Goal: Task Accomplishment & Management: Manage account settings

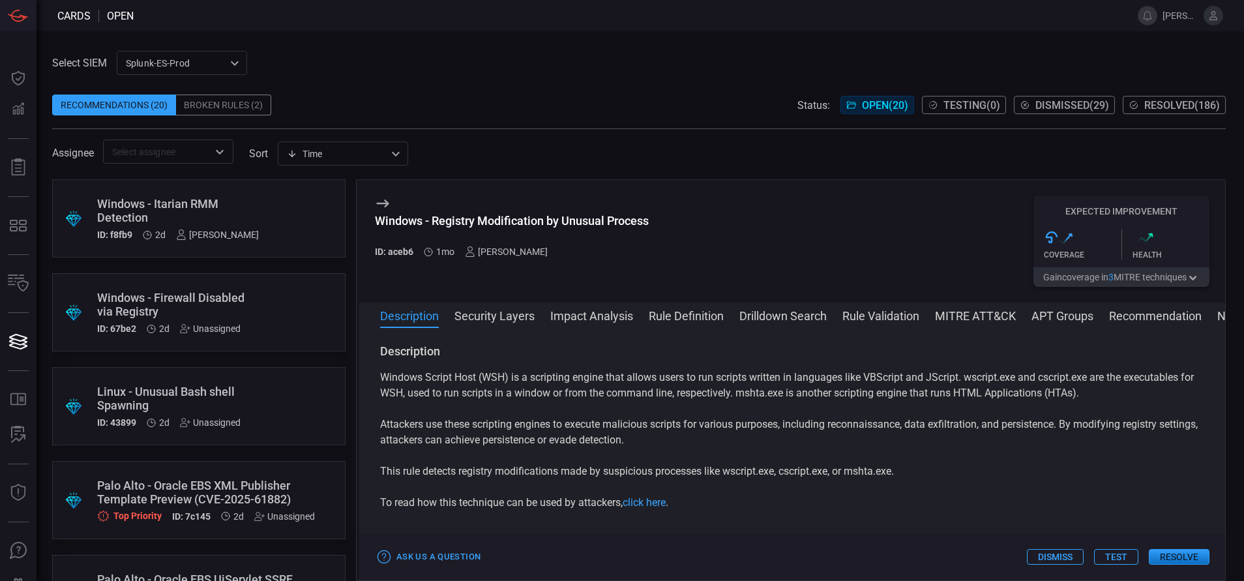
click at [248, 220] on div "Windows - Itarian RMM Detection" at bounding box center [178, 210] width 162 height 27
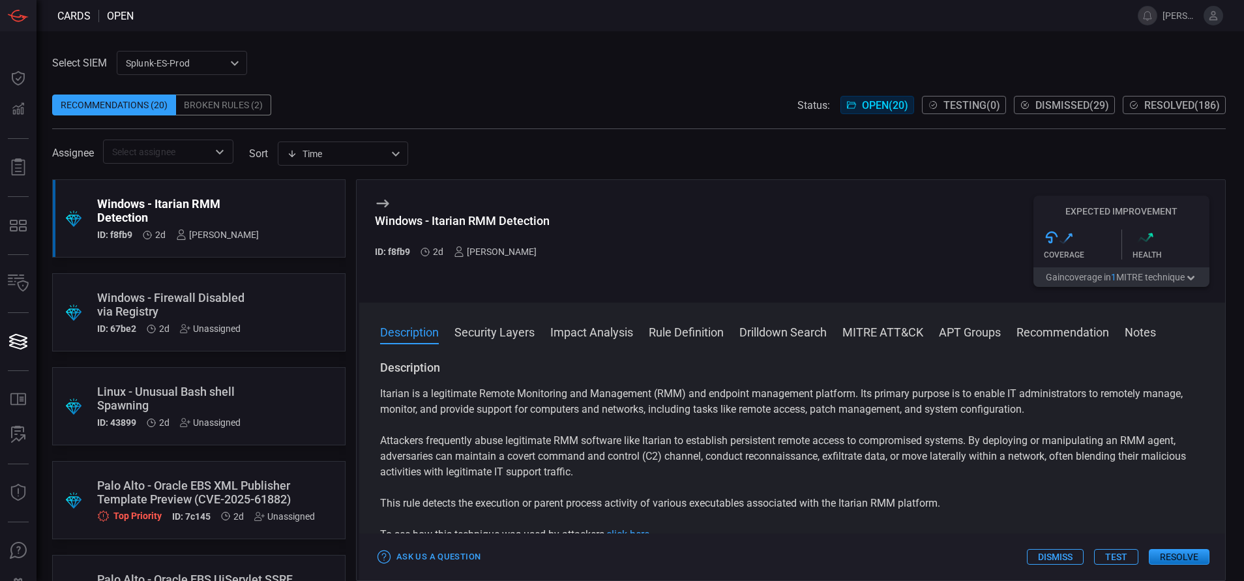
click at [681, 330] on button "Rule Definition" at bounding box center [686, 331] width 75 height 16
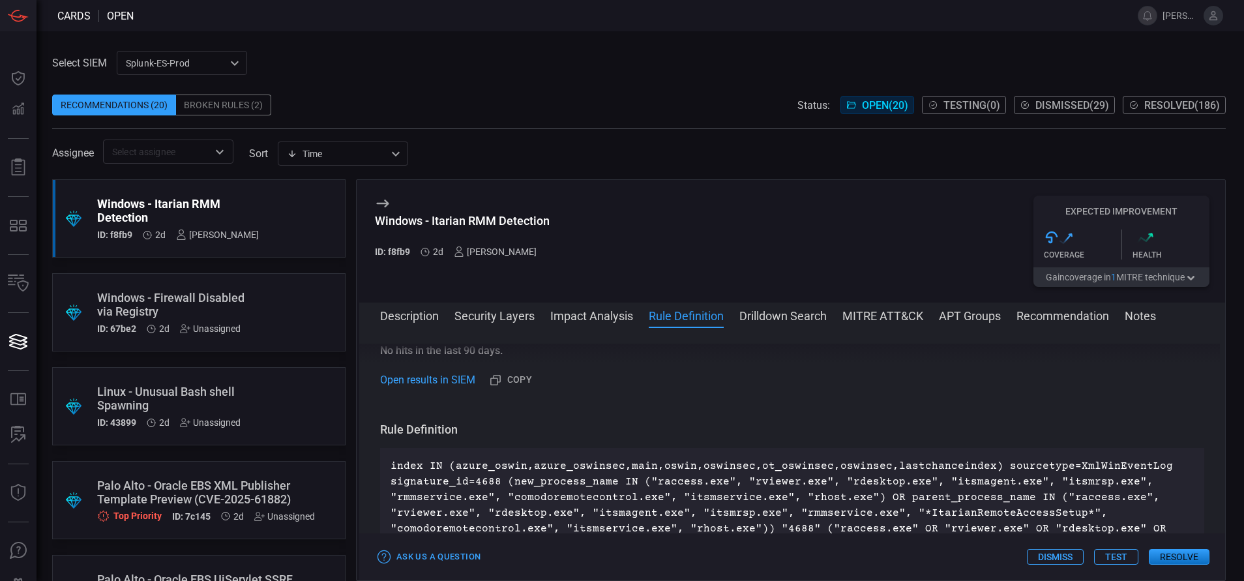
scroll to position [567, 0]
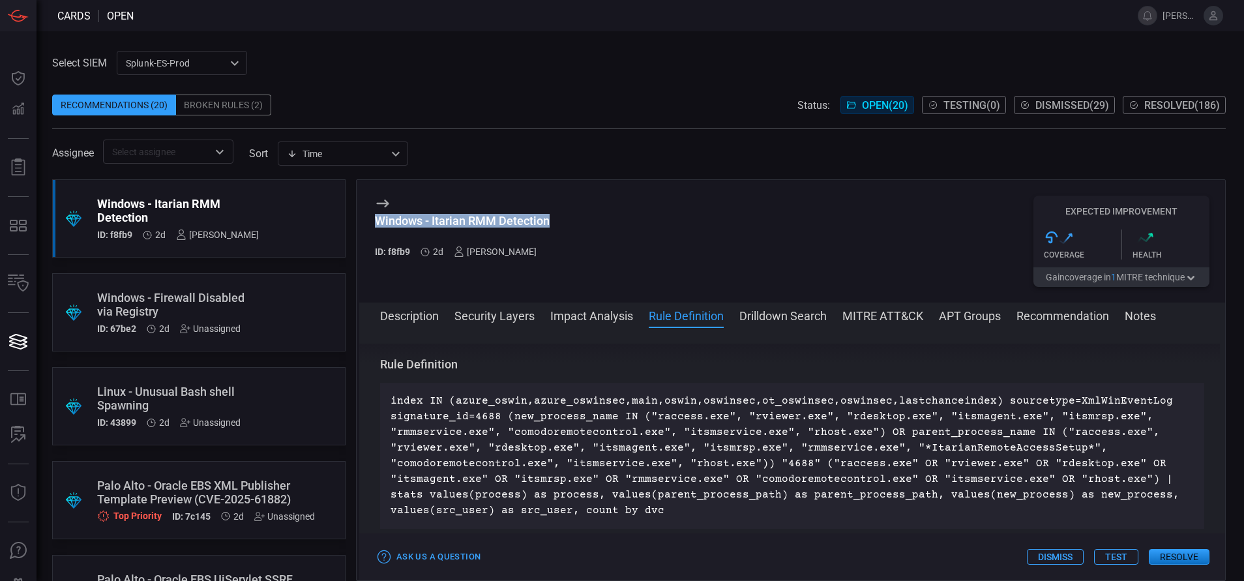
drag, startPoint x: 554, startPoint y: 221, endPoint x: 368, endPoint y: 222, distance: 185.2
click at [368, 222] on div "Windows - Itarian RMM Detection ID: f8fb9 2d [PERSON_NAME] Expected Improvement…" at bounding box center [792, 241] width 866 height 123
copy div "Windows - Itarian RMM Detection"
click at [853, 316] on button "MITRE ATT&CK" at bounding box center [883, 315] width 81 height 16
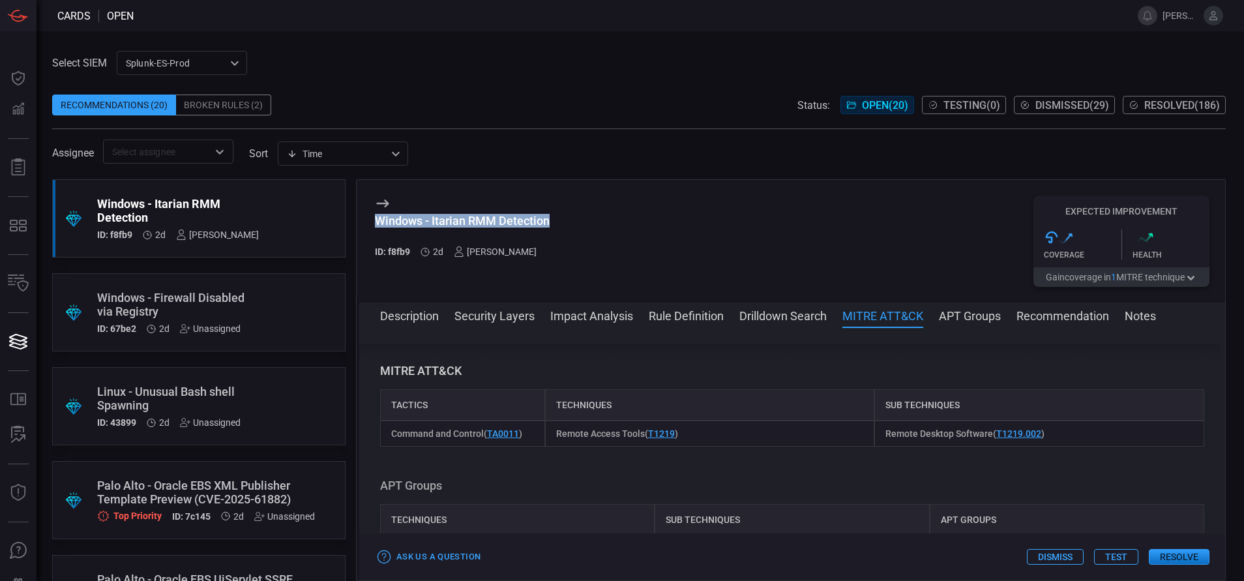
scroll to position [880, 0]
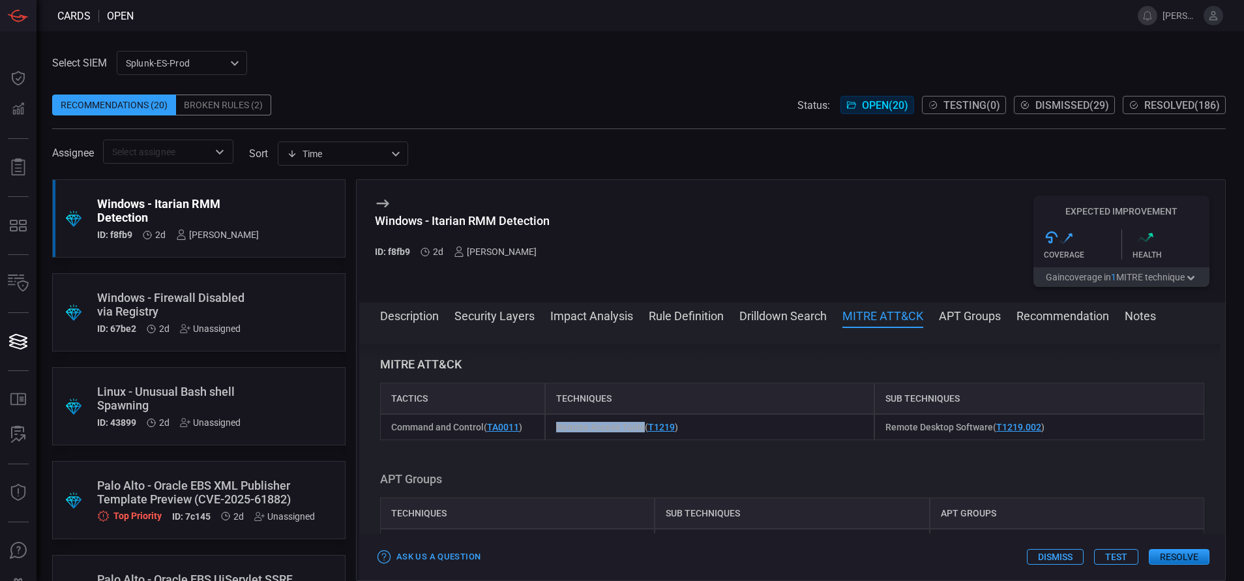
drag, startPoint x: 640, startPoint y: 426, endPoint x: 553, endPoint y: 424, distance: 86.8
click at [556, 424] on span "Remote Access Tools ( T1219 )" at bounding box center [617, 427] width 122 height 10
copy span "Remote Access Tools"
drag, startPoint x: 981, startPoint y: 428, endPoint x: 861, endPoint y: 428, distance: 120.0
click at [861, 428] on div "Command and Control ( TA0011 ) Remote Access Tools ( T1219 ) Remote Desktop Sof…" at bounding box center [792, 427] width 824 height 26
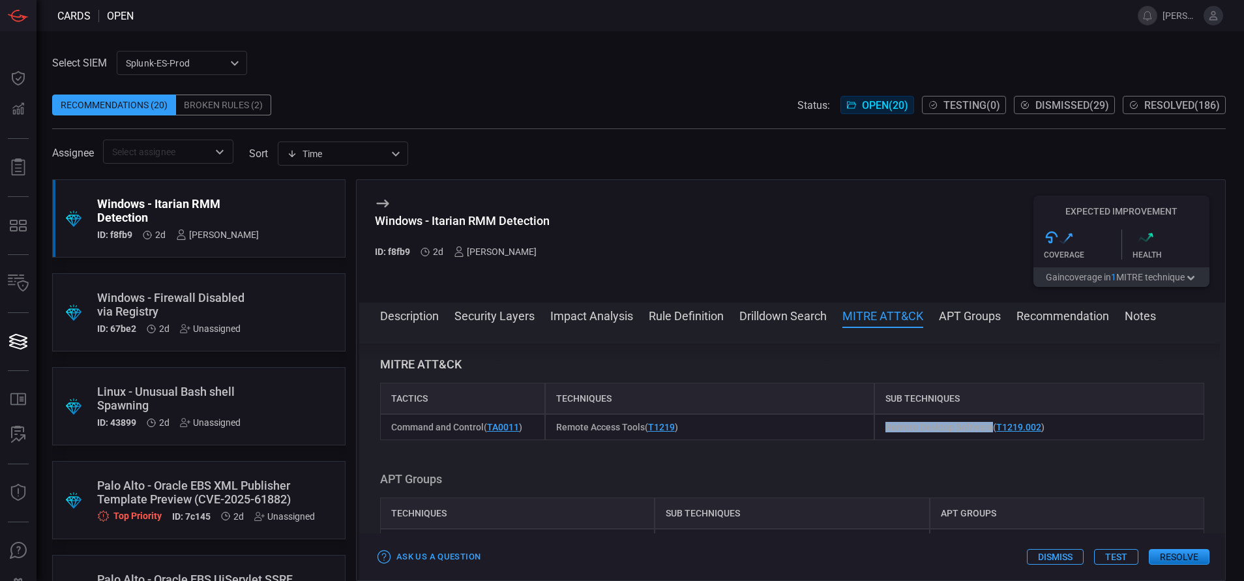
copy div "Remote Desktop Software"
click at [436, 320] on button "Description" at bounding box center [409, 315] width 59 height 16
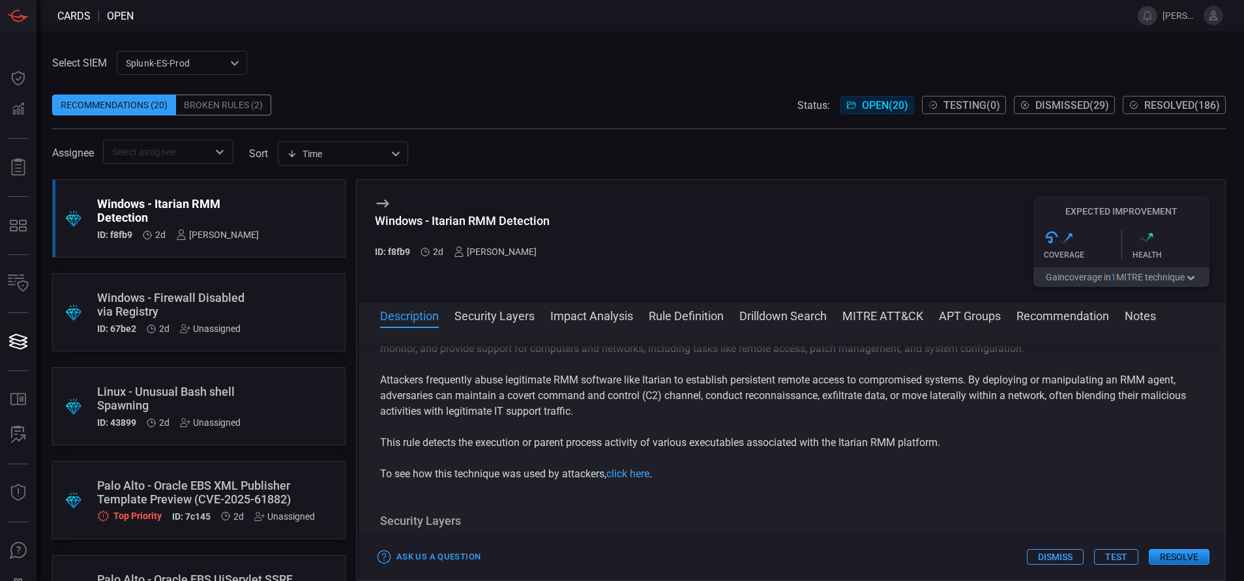
scroll to position [0, 0]
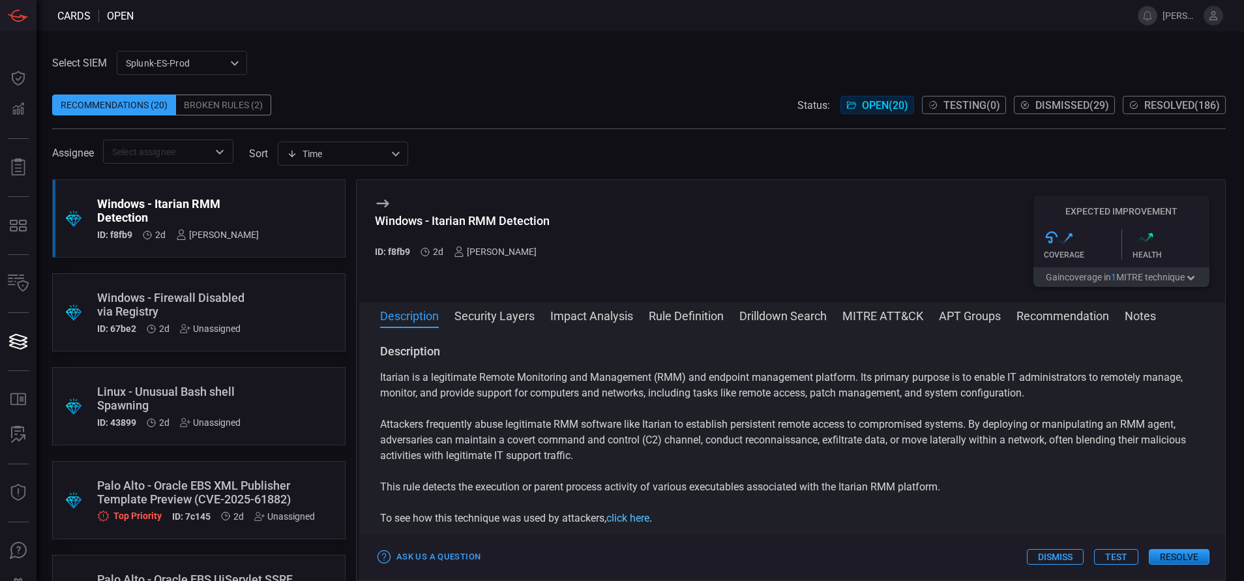
click at [644, 520] on link "click here" at bounding box center [627, 518] width 43 height 12
click at [658, 314] on button "Rule Definition" at bounding box center [686, 315] width 75 height 16
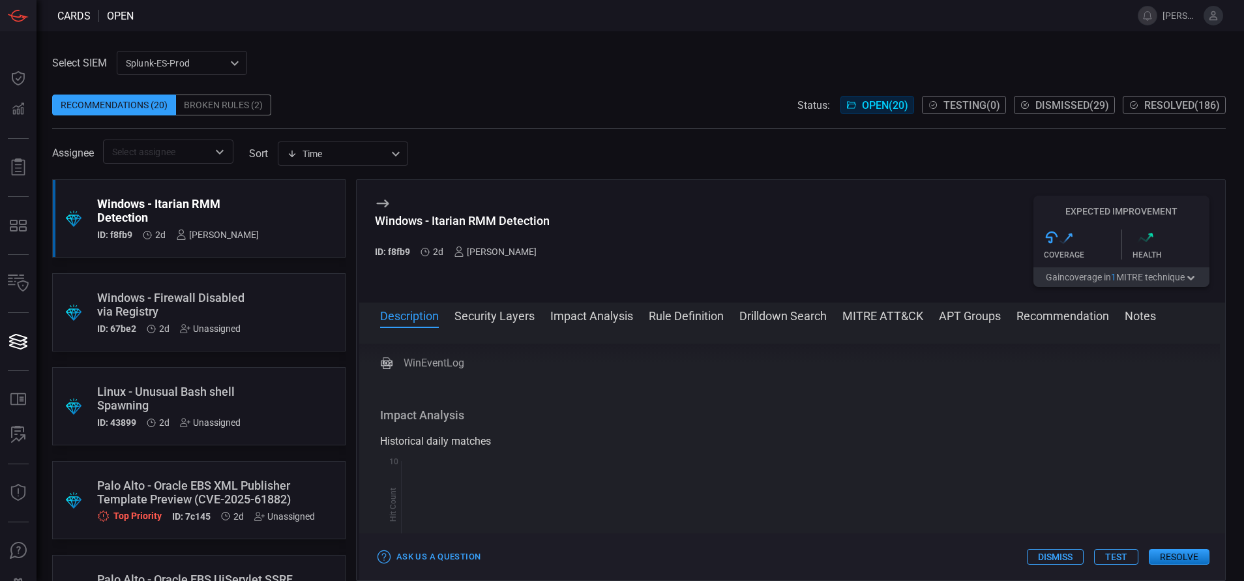
scroll to position [567, 0]
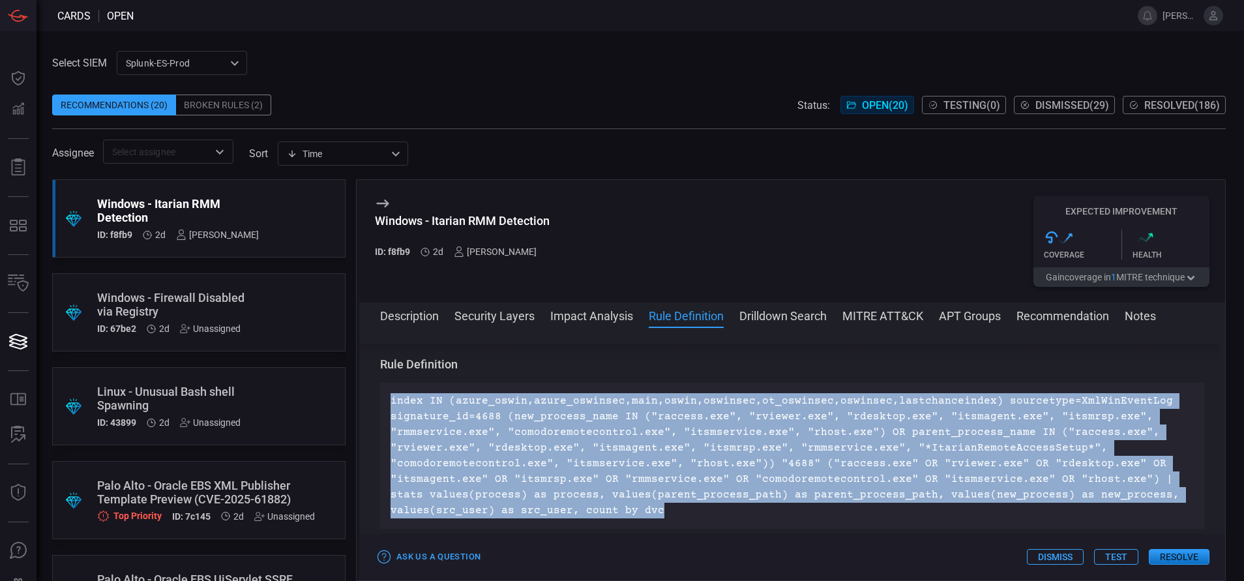
drag, startPoint x: 389, startPoint y: 399, endPoint x: 665, endPoint y: 518, distance: 300.9
click at [665, 518] on div "index IN (azure_oswin,azure_oswinsec,main,oswin,oswinsec,ot_oswinsec,oswinsec,l…" at bounding box center [792, 456] width 824 height 146
copy p "index IN (azure_oswin,azure_oswinsec,main,oswin,oswinsec,ot_oswinsec,oswinsec,l…"
click at [783, 316] on button "Drilldown Search" at bounding box center [782, 315] width 87 height 16
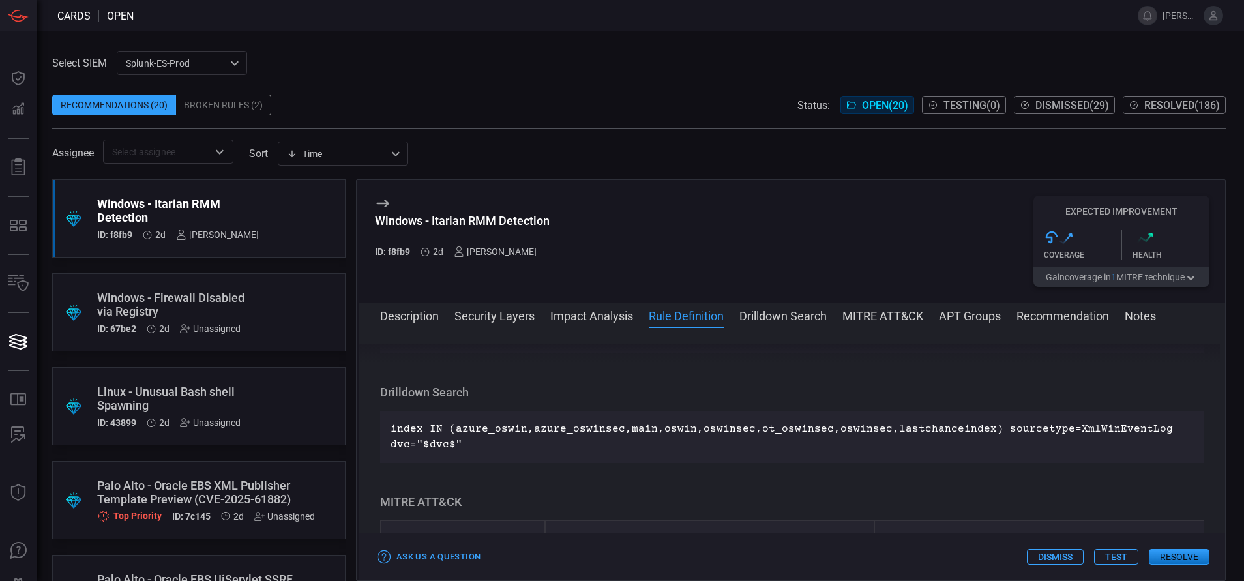
scroll to position [770, 0]
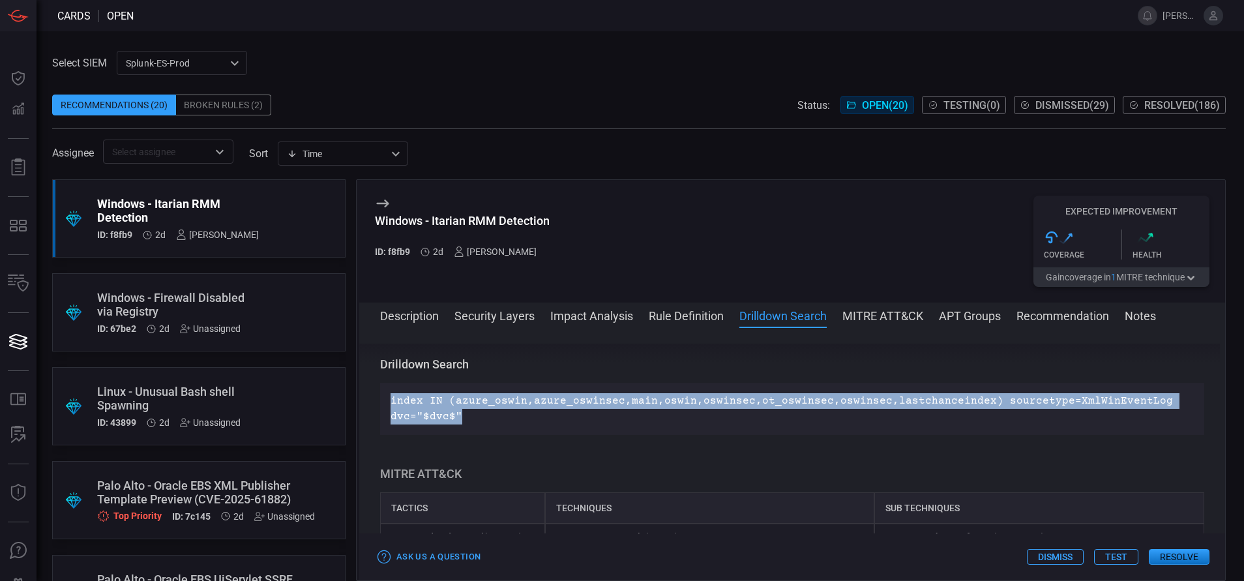
drag, startPoint x: 463, startPoint y: 415, endPoint x: 382, endPoint y: 405, distance: 81.5
click at [382, 405] on div "index IN (azure_oswin,azure_oswinsec,main,oswin,oswinsec,ot_oswinsec,oswinsec,l…" at bounding box center [792, 409] width 824 height 52
copy p "index IN (azure_oswin,azure_oswinsec,main,oswin,oswinsec,ot_oswinsec,oswinsec,l…"
click at [681, 314] on button "Rule Definition" at bounding box center [686, 315] width 75 height 16
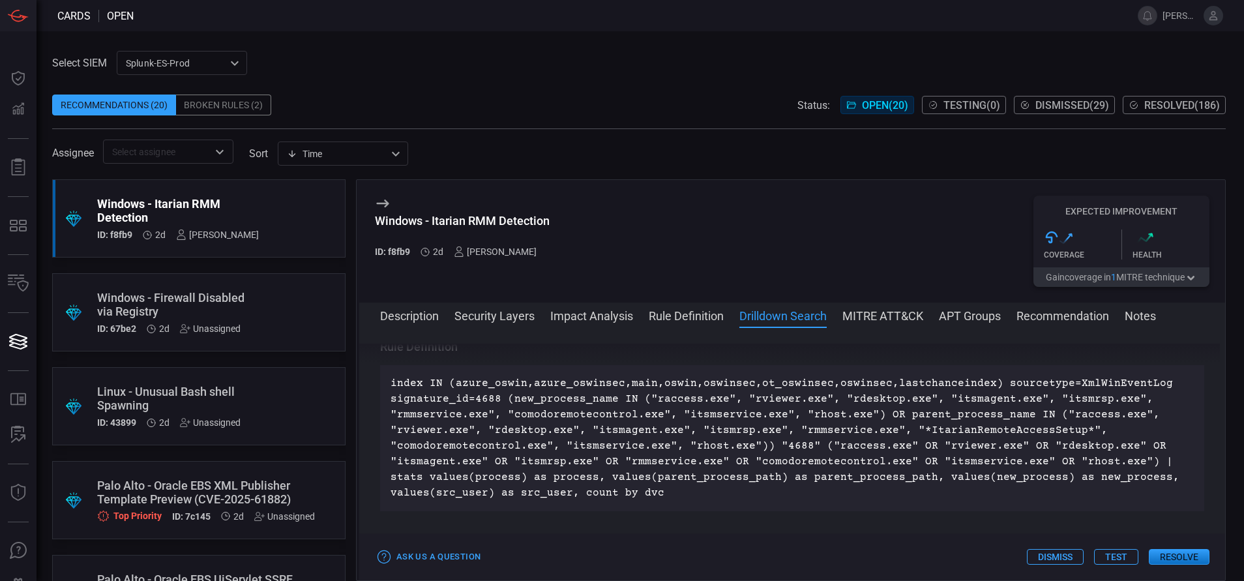
scroll to position [567, 0]
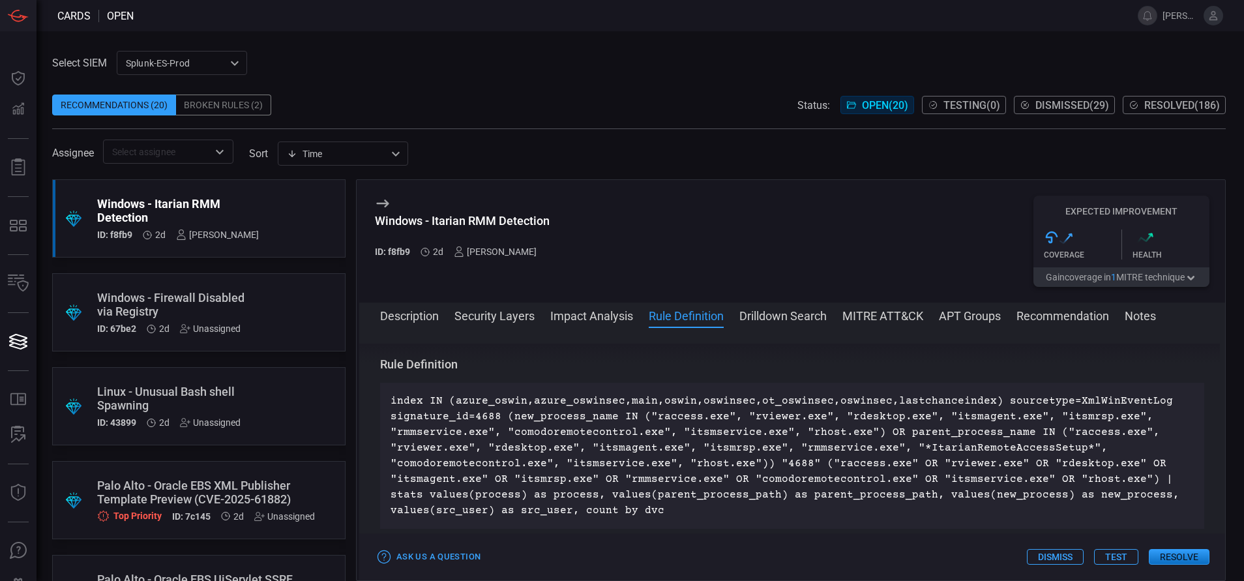
click at [868, 311] on button "MITRE ATT&CK" at bounding box center [883, 315] width 81 height 16
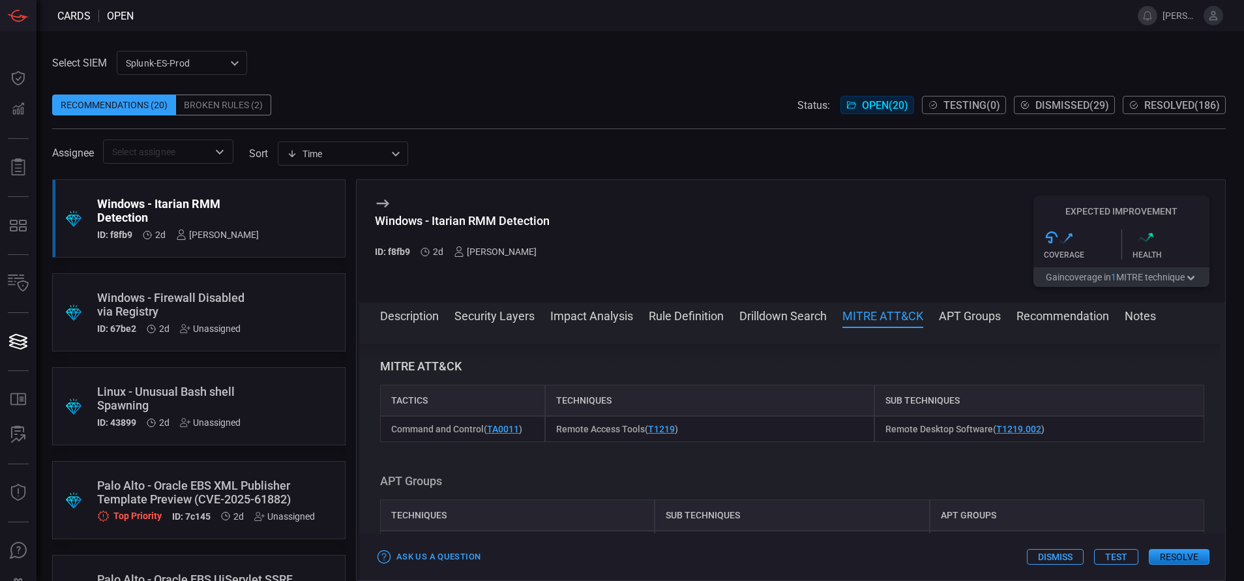
scroll to position [880, 0]
drag, startPoint x: 483, startPoint y: 429, endPoint x: 381, endPoint y: 421, distance: 101.4
click at [381, 421] on div "Command and Control ( TA0011 )" at bounding box center [462, 427] width 165 height 26
copy span "Command and Control"
click at [663, 316] on button "Rule Definition" at bounding box center [686, 315] width 75 height 16
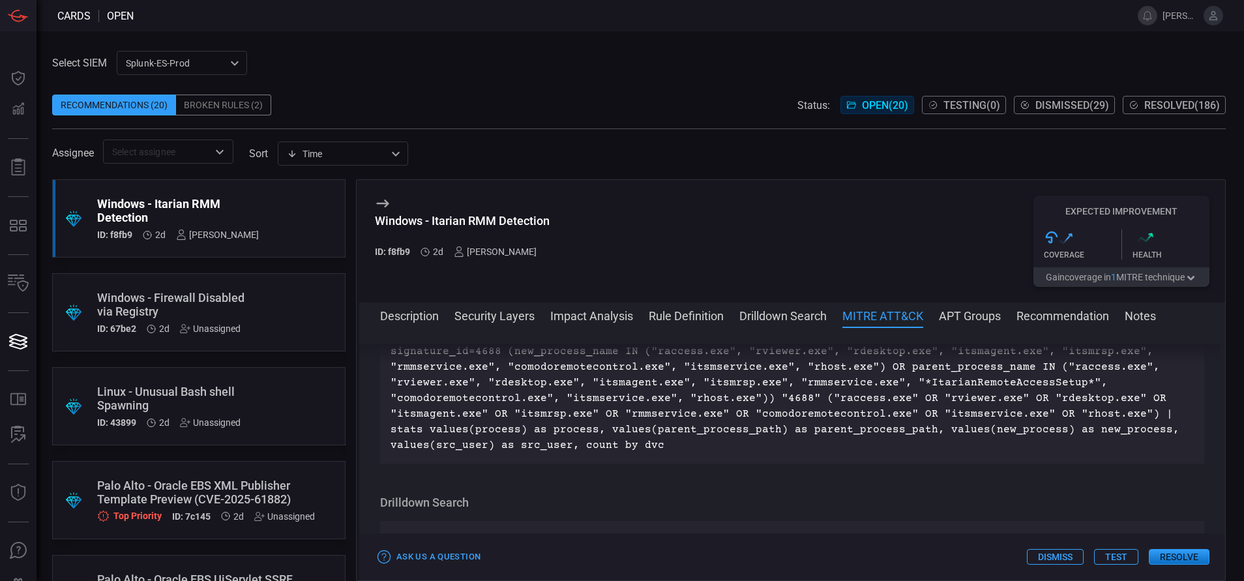
scroll to position [567, 0]
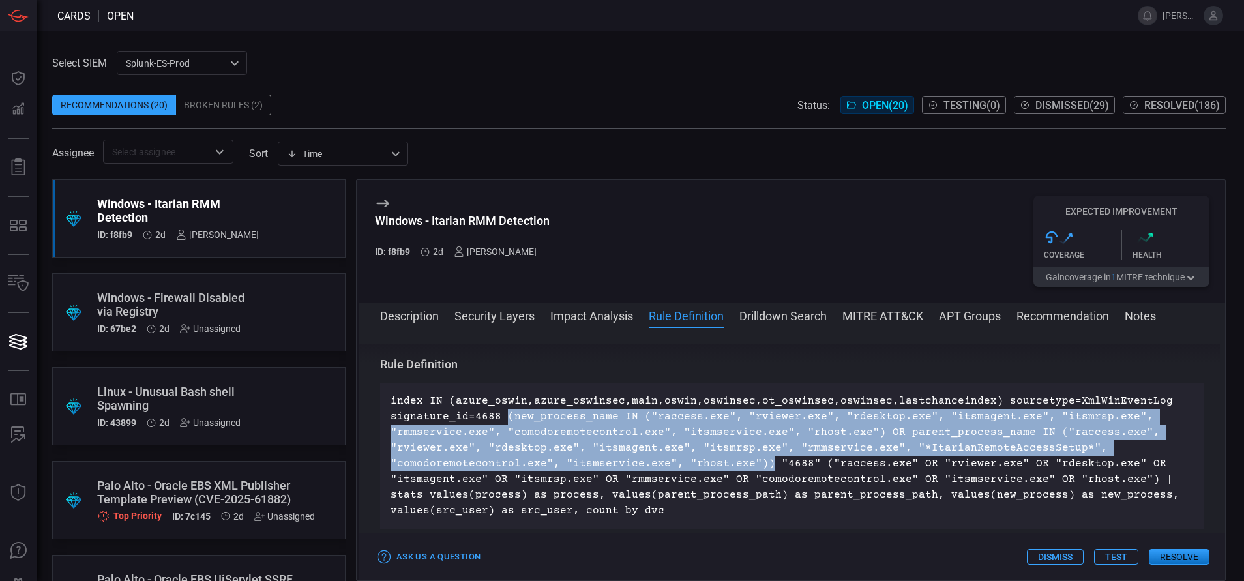
drag, startPoint x: 758, startPoint y: 459, endPoint x: 505, endPoint y: 418, distance: 255.7
click at [505, 418] on p "index IN (azure_oswin,azure_oswinsec,main,oswin,oswinsec,ot_oswinsec,oswinsec,l…" at bounding box center [792, 455] width 803 height 125
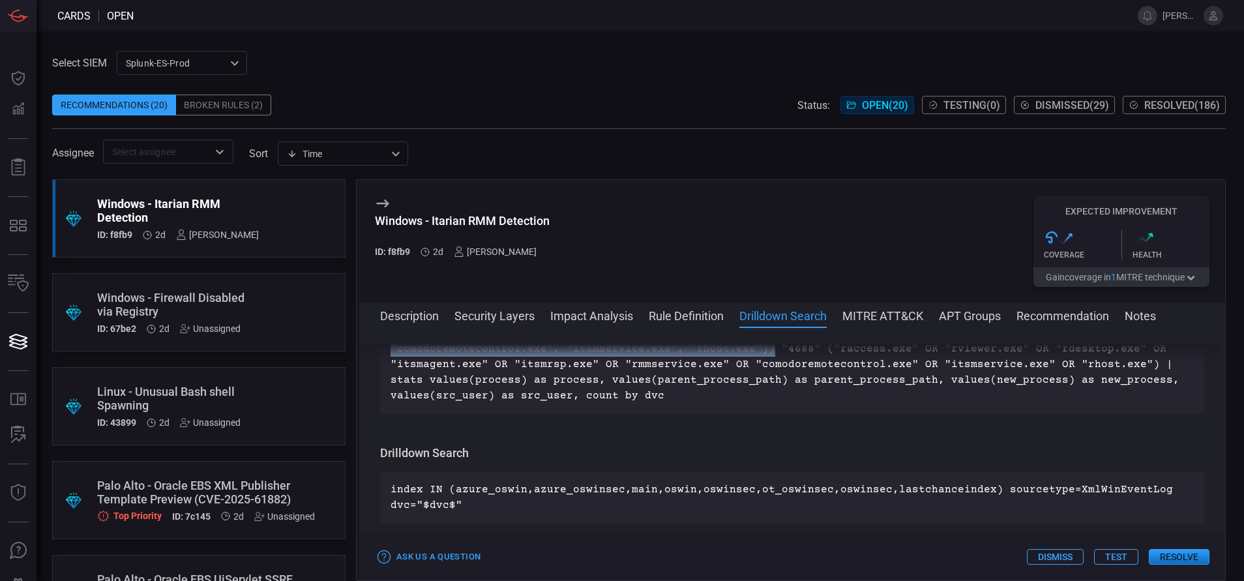
scroll to position [682, 0]
click at [728, 255] on div "Windows - Itarian RMM Detection ID: f8fb9 2d [PERSON_NAME] Expected Improvement…" at bounding box center [792, 241] width 866 height 123
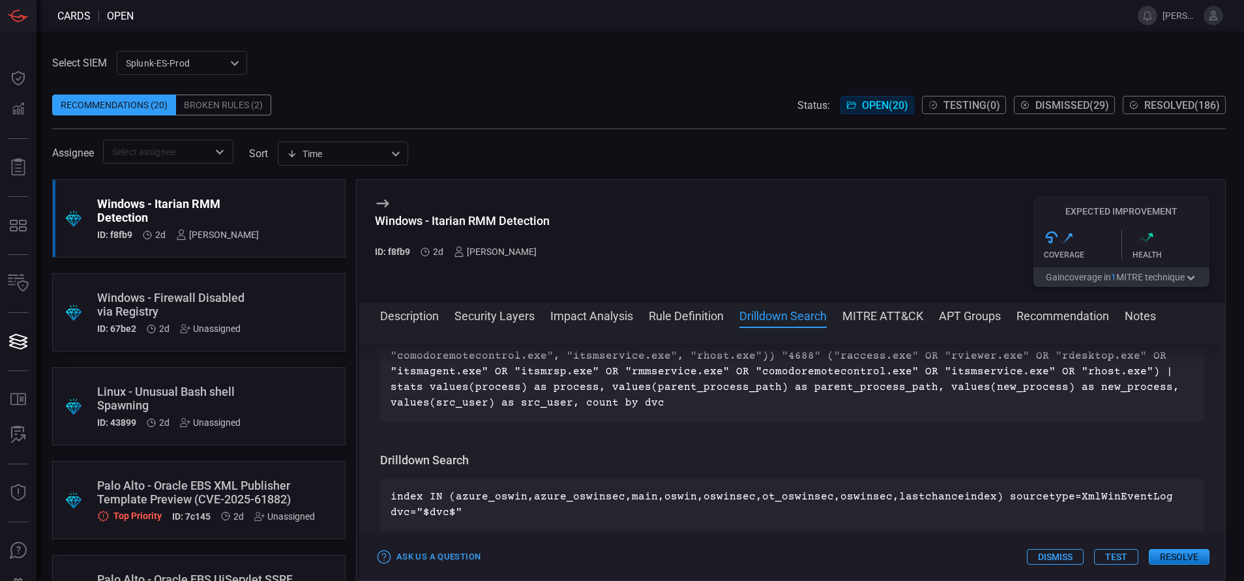
scroll to position [676, 0]
click at [1180, 563] on button "Resolve" at bounding box center [1179, 557] width 61 height 16
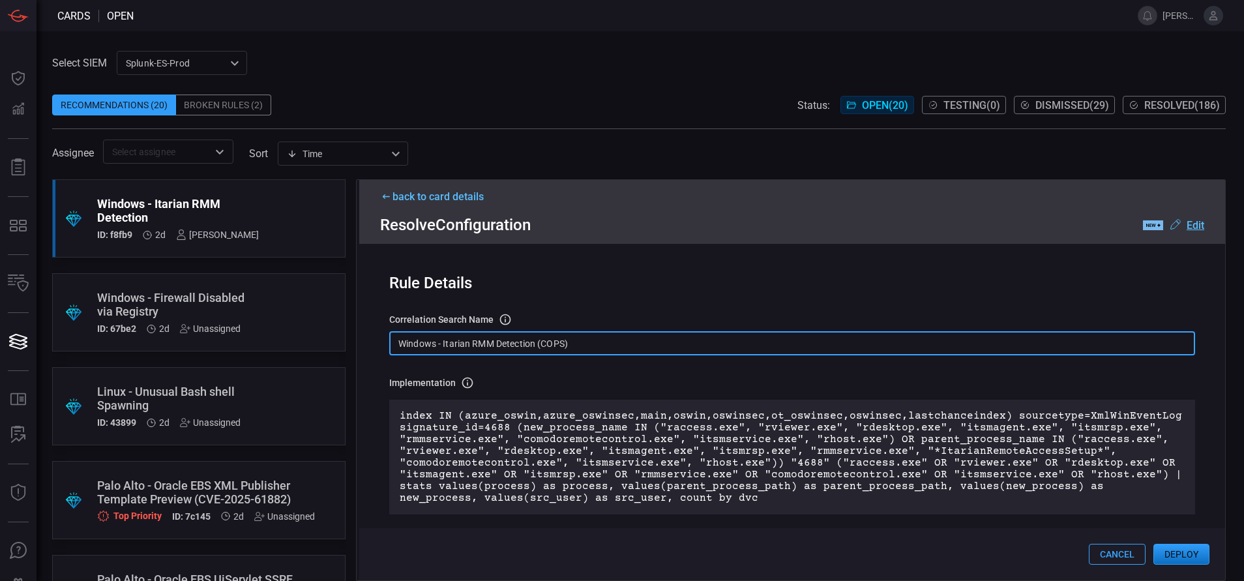
click at [593, 351] on input "Windows - Itarian RMM Detection (COPS)" at bounding box center [792, 343] width 806 height 24
paste input "Process - Itarian RMM Detection"
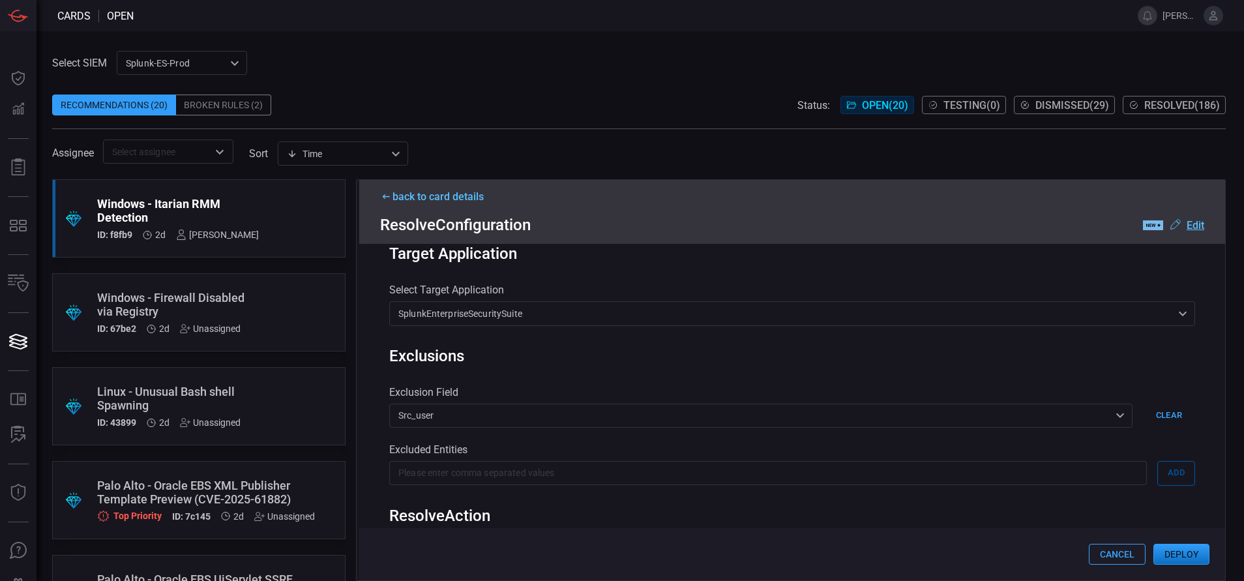
scroll to position [678, 0]
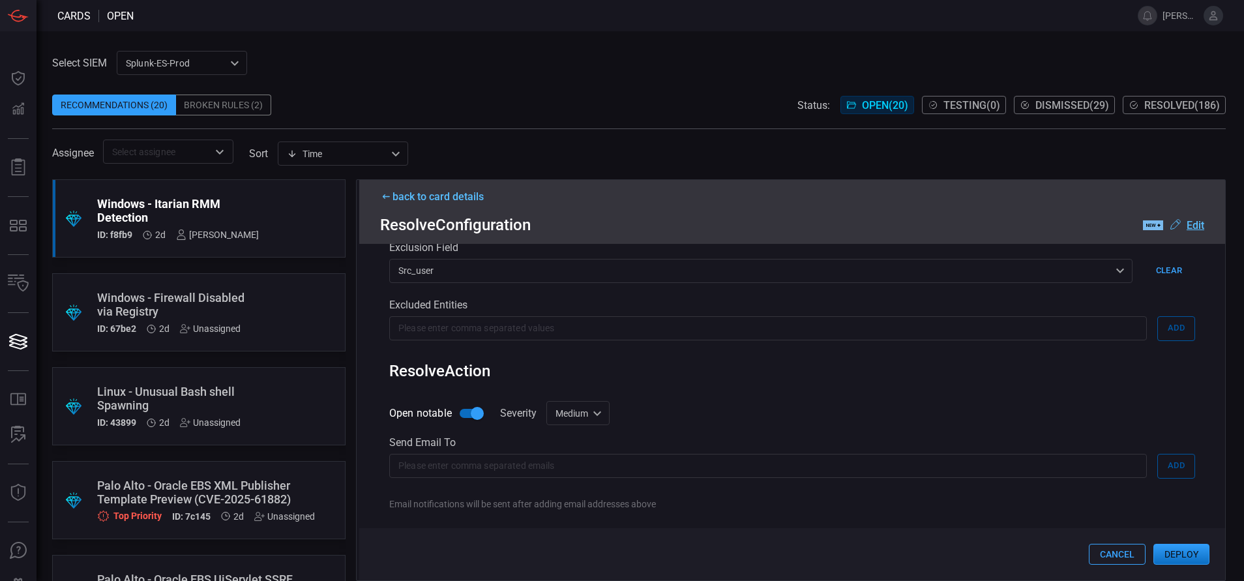
type input "Win Process - Itarian RMM Detection"
click at [582, 408] on div "Medium medium Informational Low Medium High Critical ​" at bounding box center [577, 413] width 63 height 24
click at [563, 460] on div "Low" at bounding box center [560, 466] width 18 height 14
type input "low"
click at [1175, 548] on button "Deploy" at bounding box center [1182, 554] width 56 height 21
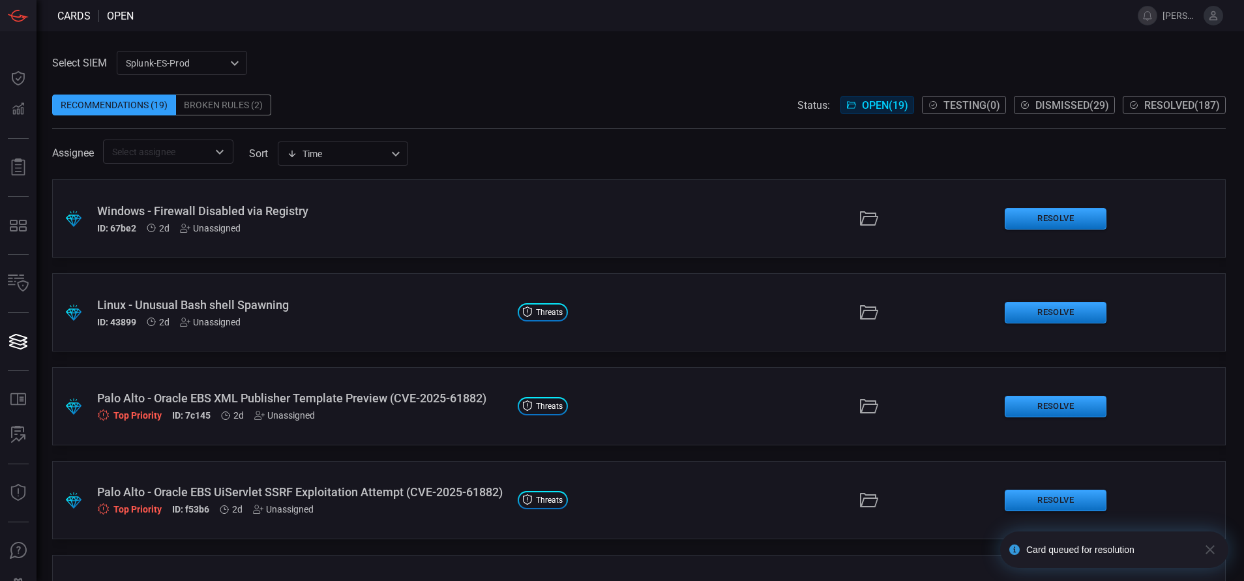
click at [1159, 104] on span "Resolved ( 187 )" at bounding box center [1182, 105] width 76 height 12
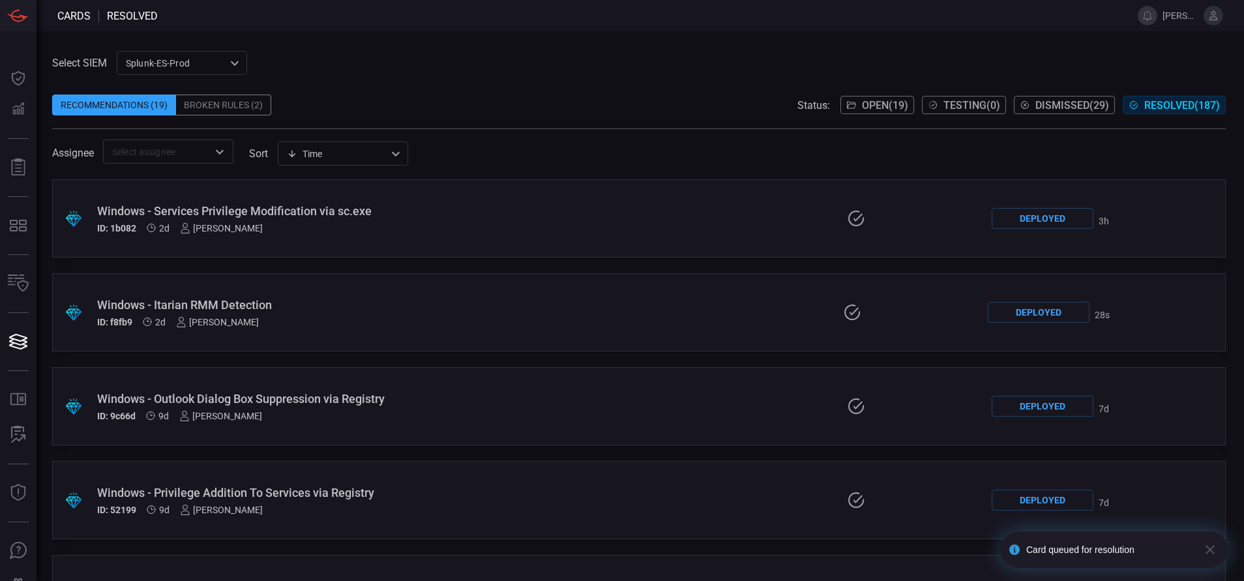
click at [381, 308] on div "Windows - Itarian RMM Detection" at bounding box center [296, 305] width 399 height 14
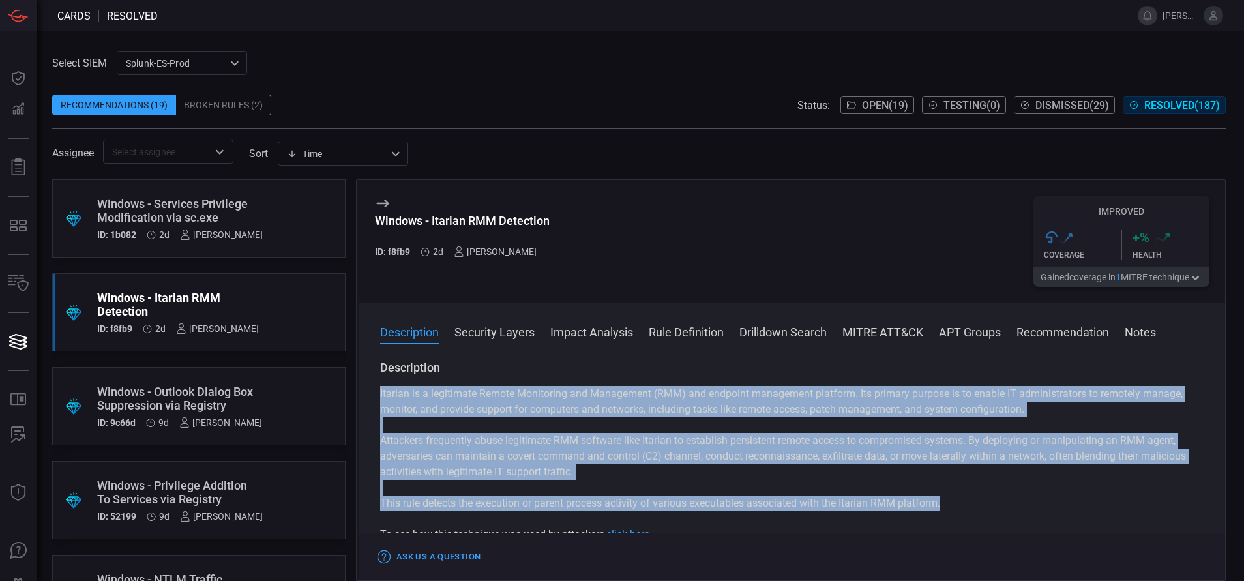
drag, startPoint x: 947, startPoint y: 505, endPoint x: 373, endPoint y: 401, distance: 583.8
click at [373, 401] on div "Description Itarian is a legitimate Remote Monitoring and Management (RMM) and …" at bounding box center [792, 468] width 866 height 216
copy div "Itarian is a legitimate Remote Monitoring and Management (RMM) and endpoint man…"
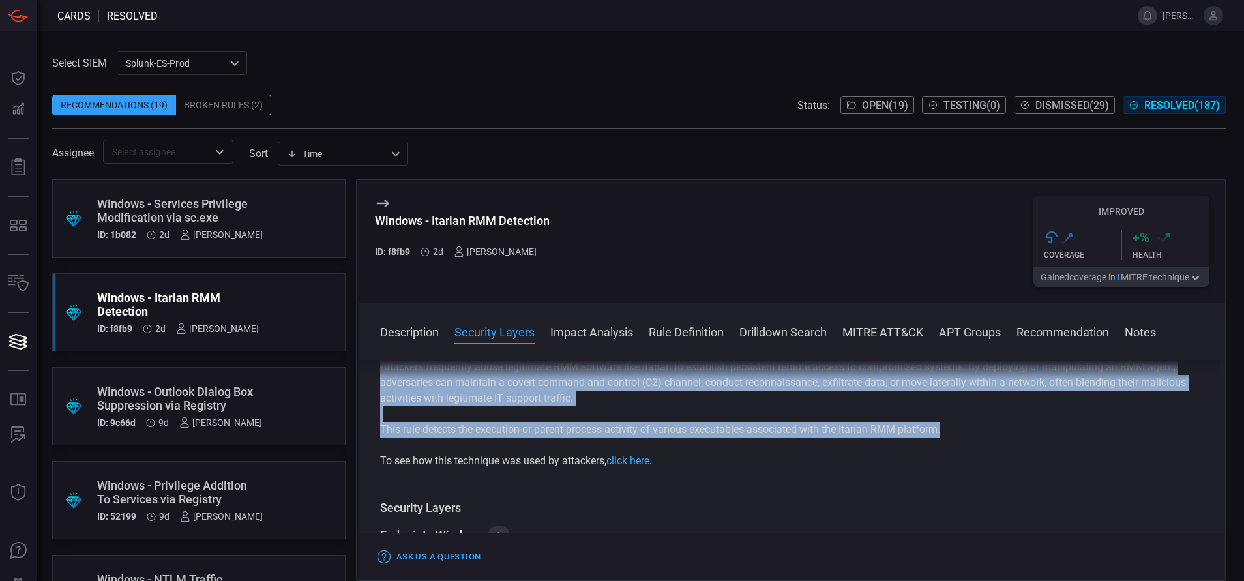
scroll to position [72, 0]
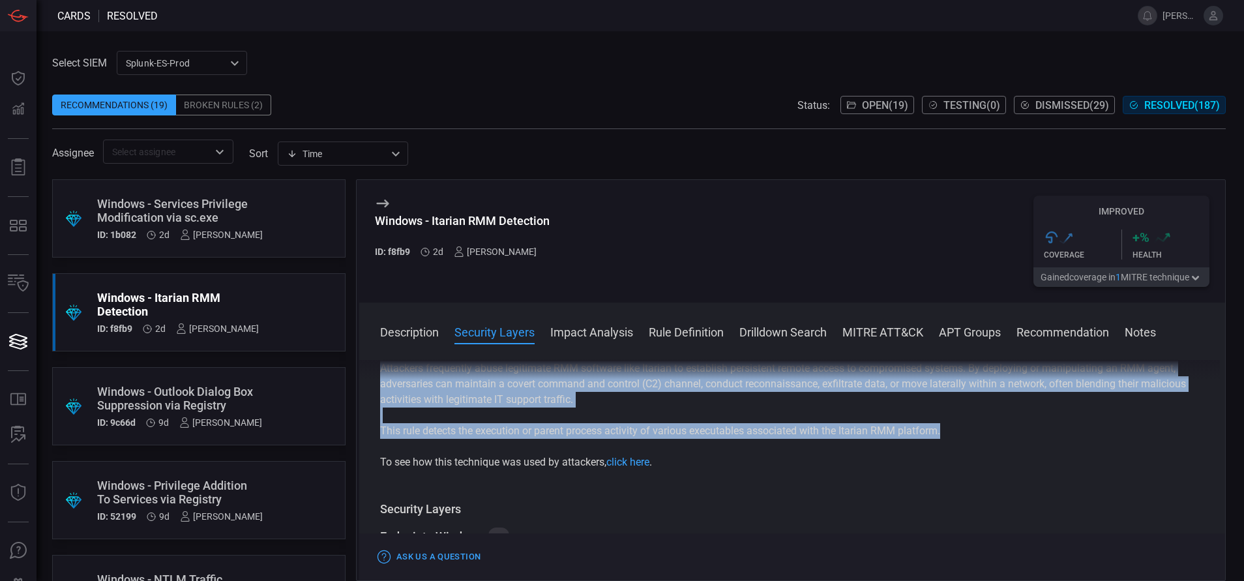
click at [878, 106] on span "Open ( 19 )" at bounding box center [885, 105] width 46 height 12
